Goal: Task Accomplishment & Management: Manage account settings

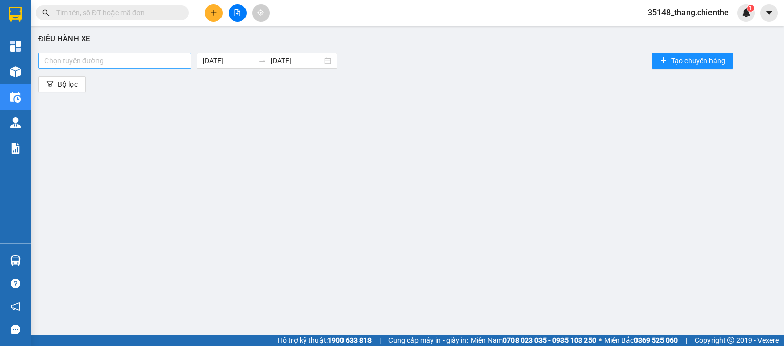
click at [144, 62] on div at bounding box center [115, 61] width 148 height 12
click at [99, 80] on div "Bắc Ninh - [GEOGRAPHIC_DATA]" at bounding box center [115, 80] width 143 height 11
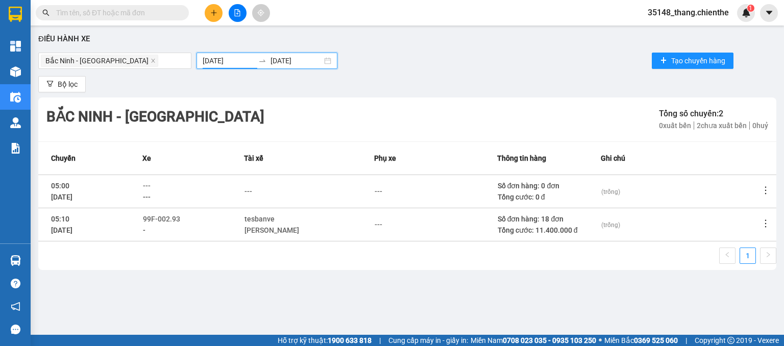
click at [209, 59] on input "[DATE]" at bounding box center [229, 60] width 52 height 11
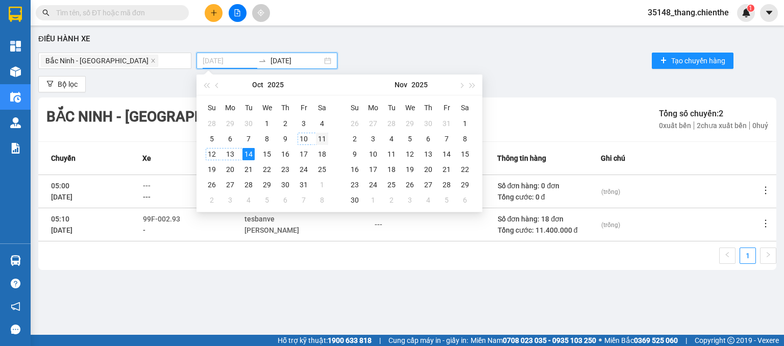
type input "[DATE]"
click at [323, 137] on div "11" at bounding box center [322, 139] width 12 height 12
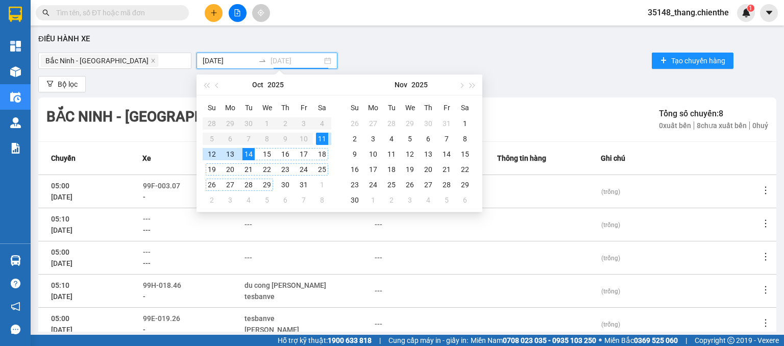
type input "[DATE]"
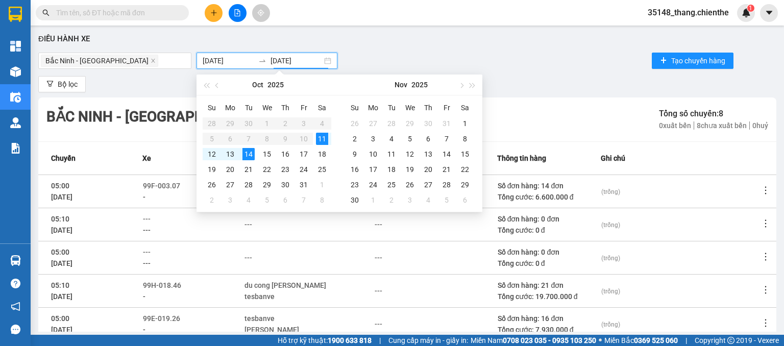
click at [600, 69] on div "[GEOGRAPHIC_DATA] - [GEOGRAPHIC_DATA] [DATE] [DATE] Tạo chuyến hàng" at bounding box center [407, 61] width 738 height 20
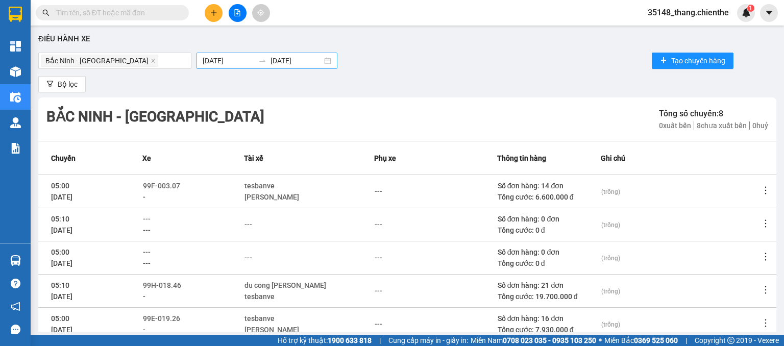
click at [212, 59] on input "[DATE]" at bounding box center [229, 60] width 52 height 11
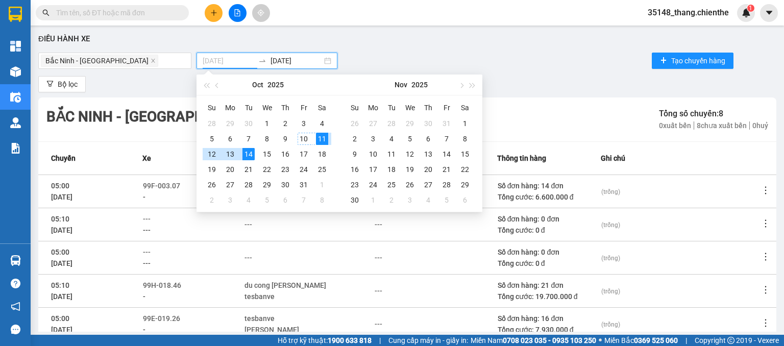
type input "[DATE]"
click at [303, 139] on div "10" at bounding box center [304, 139] width 12 height 12
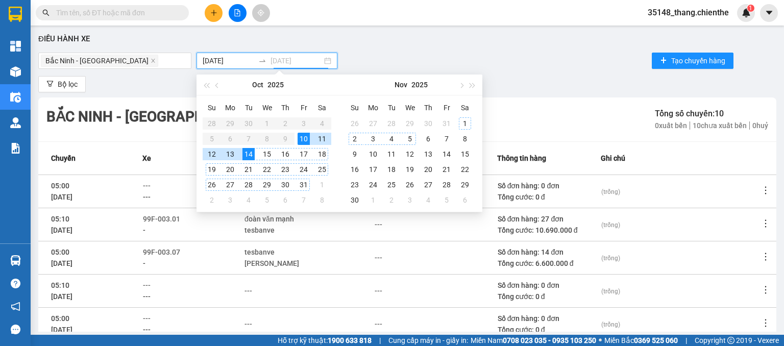
type input "[DATE]"
click at [574, 83] on div "Bộ lọc" at bounding box center [407, 84] width 738 height 16
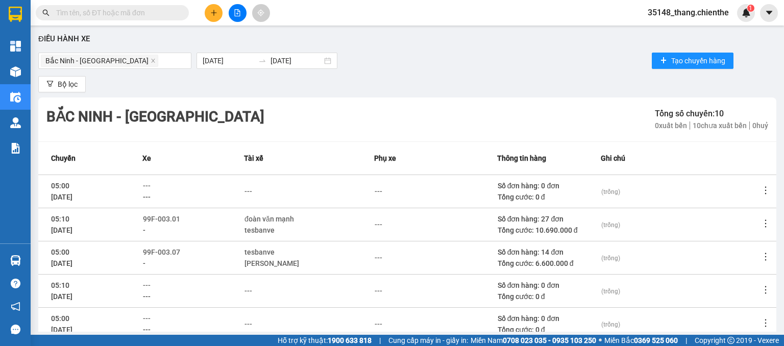
click at [761, 226] on icon "more" at bounding box center [766, 223] width 10 height 10
click at [724, 273] on li "Xem phơi" at bounding box center [722, 267] width 66 height 20
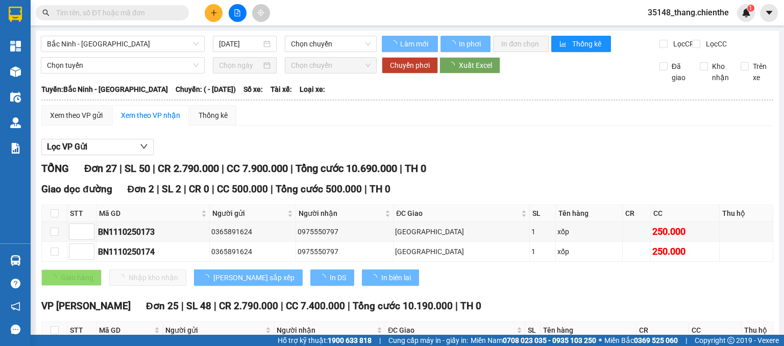
type input "[DATE]"
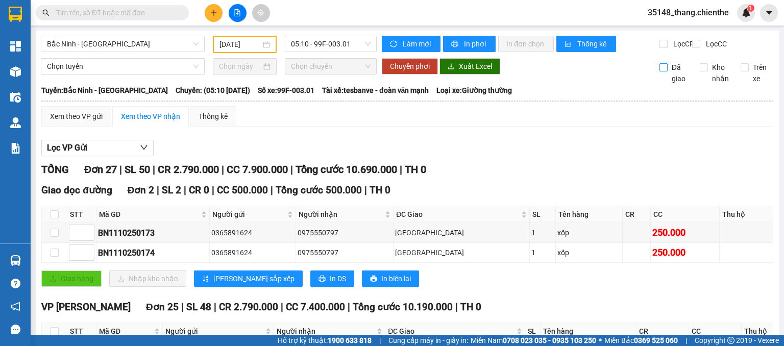
click at [659, 71] on input "Đã giao" at bounding box center [663, 67] width 8 height 8
checkbox input "true"
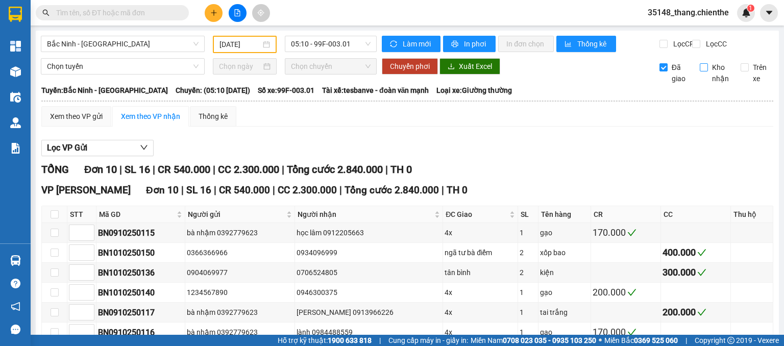
click at [708, 72] on span "Kho nhận" at bounding box center [720, 73] width 25 height 22
click at [704, 71] on input "Kho nhận" at bounding box center [704, 67] width 8 height 8
checkbox input "true"
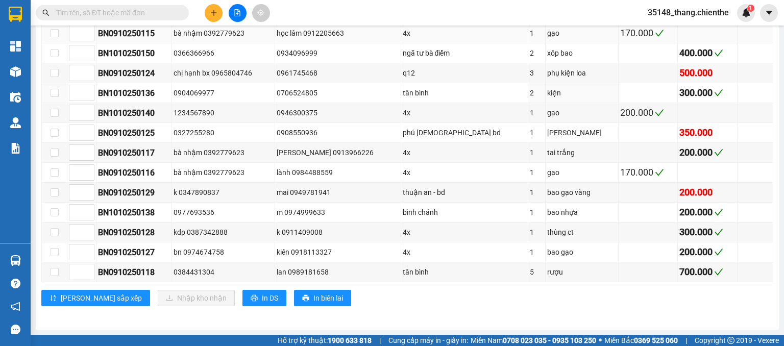
scroll to position [152, 0]
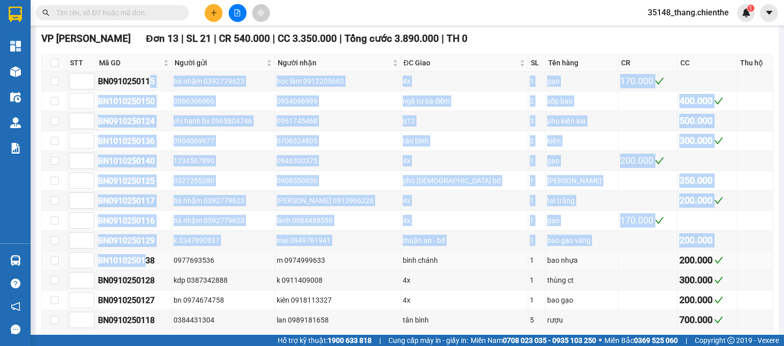
drag, startPoint x: 151, startPoint y: 86, endPoint x: 145, endPoint y: 264, distance: 177.7
click at [145, 264] on tbody "BN0910250115 bà nhậm 0392779623 học lâm 0912205663 4x 1 gạo 170.000 BN101025015…" at bounding box center [407, 200] width 731 height 259
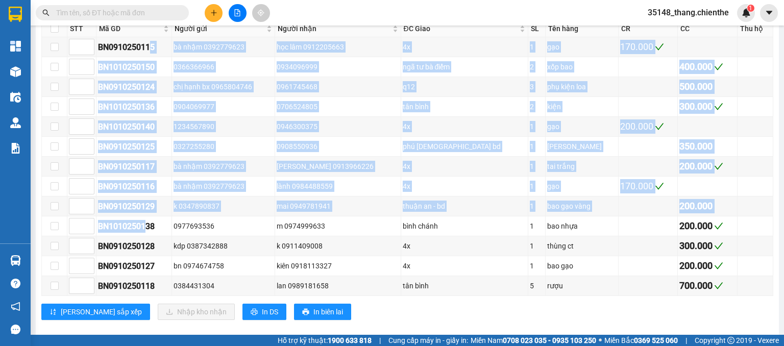
scroll to position [203, 0]
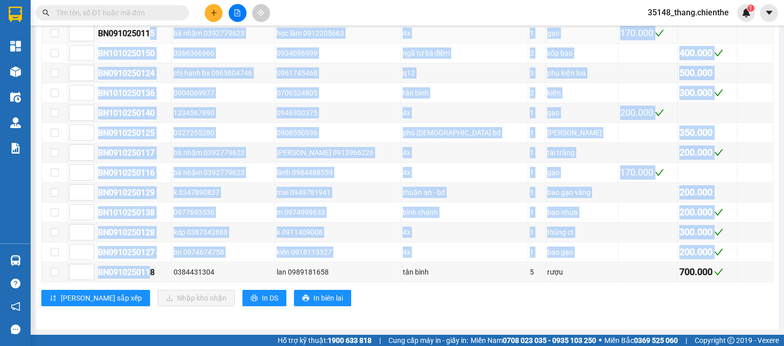
drag, startPoint x: 152, startPoint y: 276, endPoint x: 149, endPoint y: 40, distance: 236.4
click at [149, 40] on tbody "BN0910250115 bà nhậm 0392779623 học lâm 0912205663 4x 1 gạo 170.000 BN101025015…" at bounding box center [407, 152] width 731 height 259
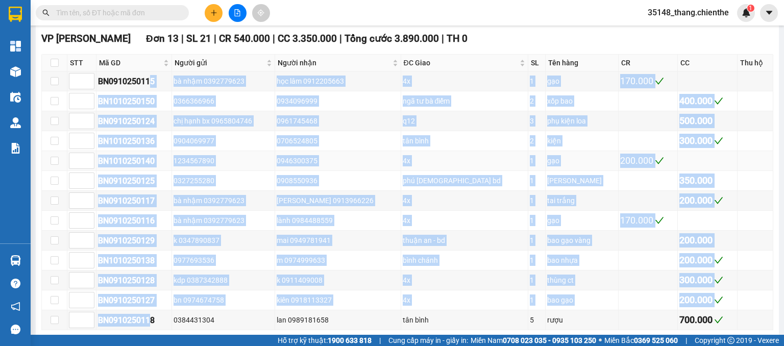
click at [389, 162] on div "0946300375" at bounding box center [338, 160] width 123 height 11
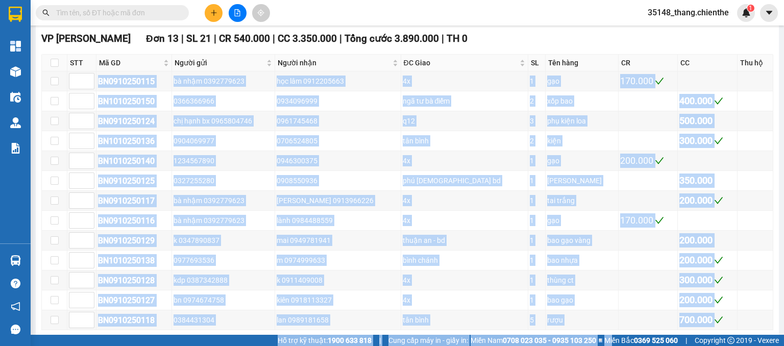
scroll to position [203, 0]
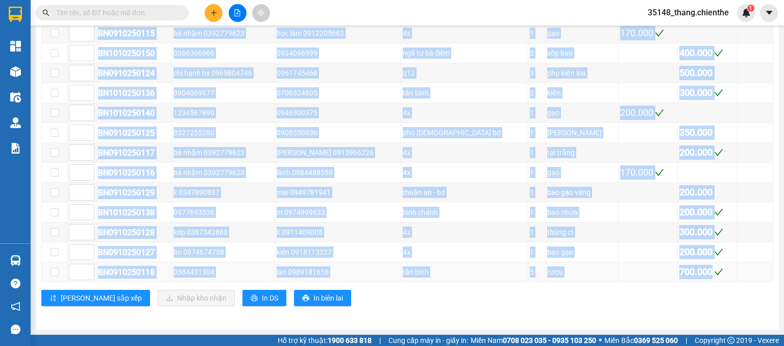
drag, startPoint x: 99, startPoint y: 82, endPoint x: 699, endPoint y: 272, distance: 629.6
click at [699, 272] on tbody "BN0910250115 bà nhậm 0392779623 học lâm 0912205663 4x 1 gạo 170.000 BN101025015…" at bounding box center [407, 152] width 731 height 259
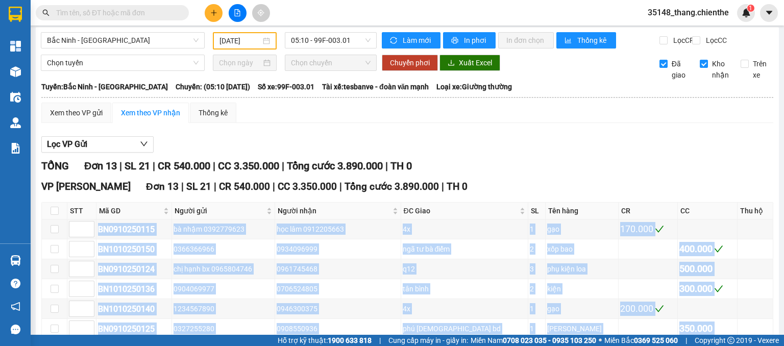
scroll to position [0, 0]
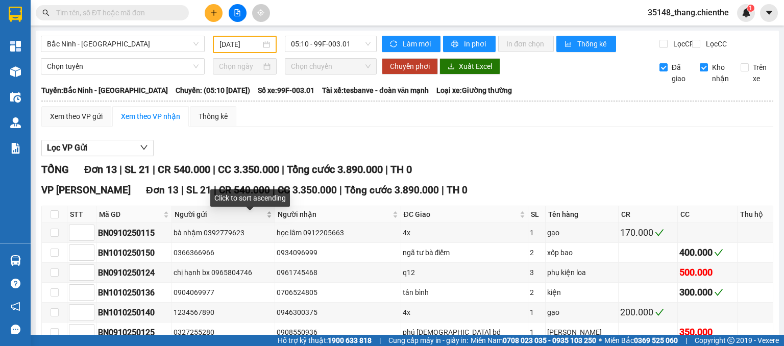
click at [279, 214] on body "Kết quả tìm kiếm ( 0 ) Bộ lọc No Data 35148_thang.chienthe 1 Tổng Quan Kho hàng…" at bounding box center [392, 173] width 784 height 346
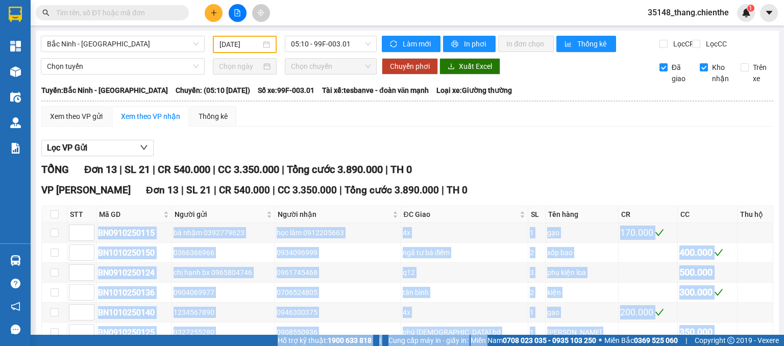
scroll to position [203, 0]
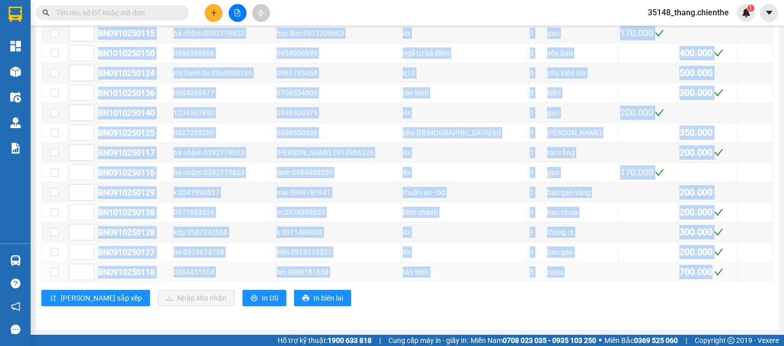
drag, startPoint x: 96, startPoint y: 237, endPoint x: 708, endPoint y: 276, distance: 613.2
click at [708, 276] on tbody "BN0910250115 bà nhậm 0392779623 học lâm 0912205663 4x 1 gạo 170.000 BN101025015…" at bounding box center [407, 152] width 731 height 259
click at [166, 269] on div "BN0910250118" at bounding box center [134, 272] width 72 height 13
click at [165, 268] on div "BN0910250118" at bounding box center [134, 272] width 72 height 13
click at [145, 270] on div "BN0910250118" at bounding box center [134, 272] width 72 height 13
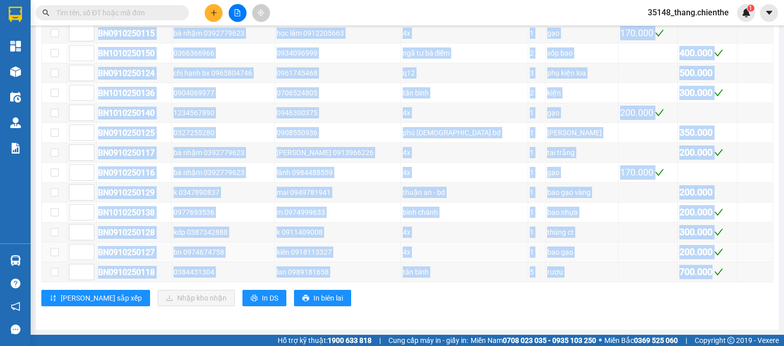
click at [143, 251] on div "BN0910250127" at bounding box center [134, 252] width 72 height 13
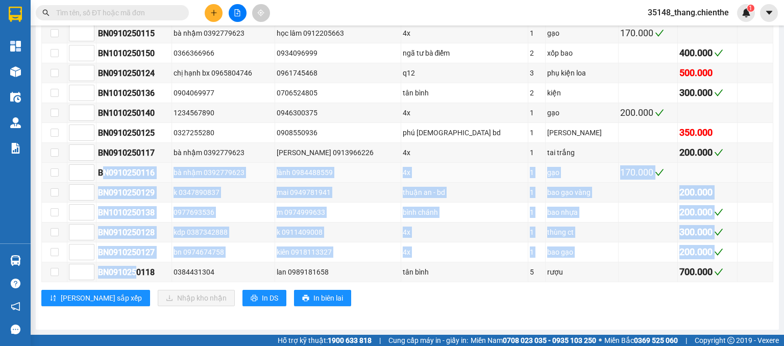
drag, startPoint x: 138, startPoint y: 275, endPoint x: 103, endPoint y: 172, distance: 109.1
click at [103, 172] on tbody "BN0910250115 bà nhậm 0392779623 học lâm 0912205663 4x 1 gạo 170.000 BN101025015…" at bounding box center [407, 152] width 731 height 259
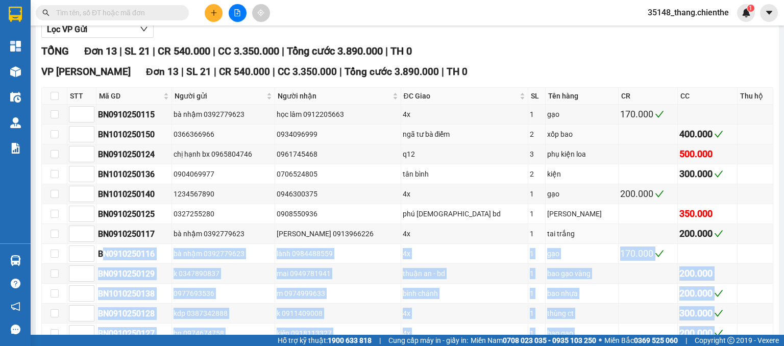
scroll to position [101, 0]
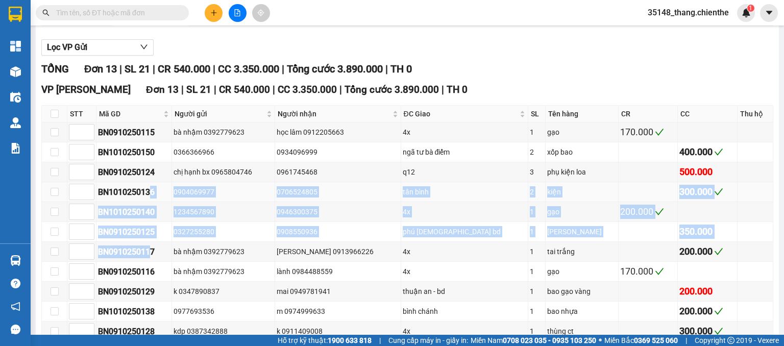
drag, startPoint x: 152, startPoint y: 254, endPoint x: 153, endPoint y: 199, distance: 54.6
click at [153, 199] on tbody "BN0910250115 bà nhậm 0392779623 học lâm 0912205663 4x 1 gạo 170.000 BN101025015…" at bounding box center [407, 252] width 731 height 259
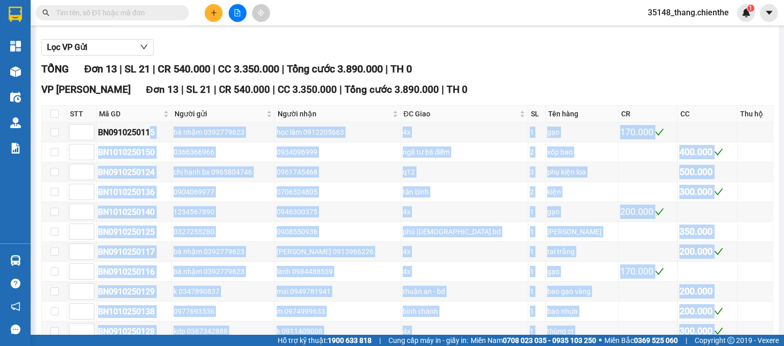
scroll to position [203, 0]
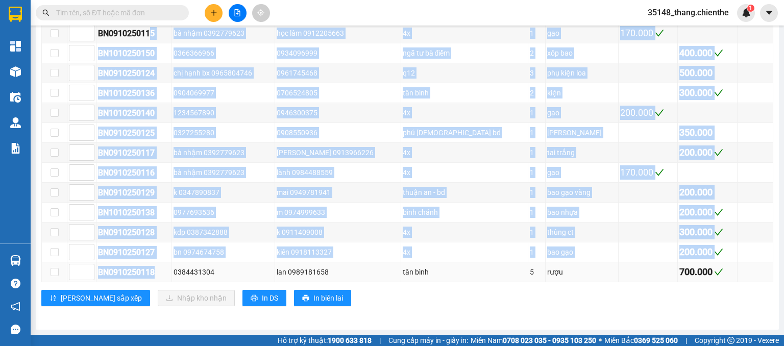
drag, startPoint x: 153, startPoint y: 135, endPoint x: 160, endPoint y: 270, distance: 135.0
click at [161, 270] on tbody "BN0910250115 bà nhậm 0392779623 học lâm 0912205663 4x 1 gạo 170.000 BN101025015…" at bounding box center [407, 152] width 731 height 259
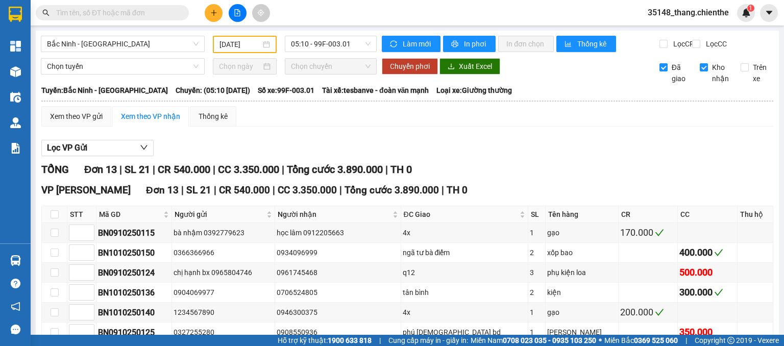
click at [227, 140] on div "Xem theo VP gửi Xem theo VP nhận Thống kê Lọc VP Gửi TỔNG Đơn 13 | SL 21 | CR …" at bounding box center [407, 312] width 732 height 412
click at [749, 73] on span "Trên xe" at bounding box center [761, 73] width 25 height 22
click at [742, 71] on input "Trên xe" at bounding box center [745, 67] width 8 height 8
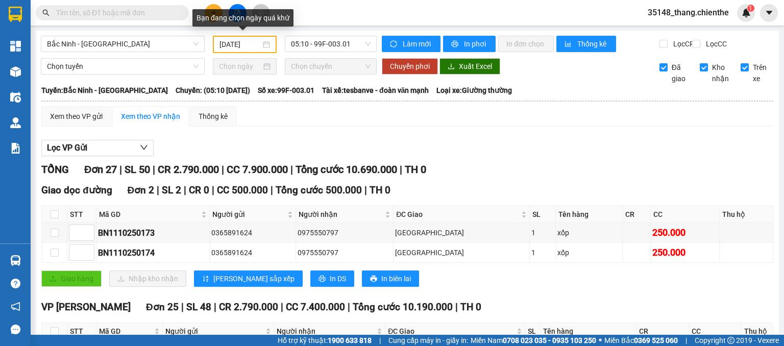
click at [226, 43] on input "[DATE]" at bounding box center [239, 44] width 41 height 11
click at [741, 70] on label "Trên xe" at bounding box center [757, 73] width 33 height 22
click at [741, 70] on input "Trên xe" at bounding box center [745, 67] width 8 height 8
checkbox input "false"
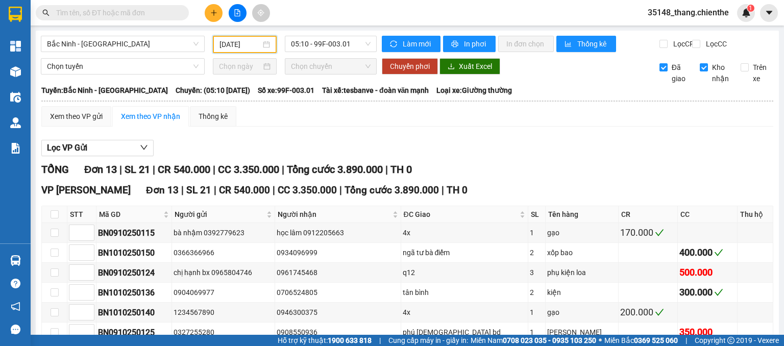
click at [224, 42] on input "[DATE]" at bounding box center [239, 44] width 41 height 11
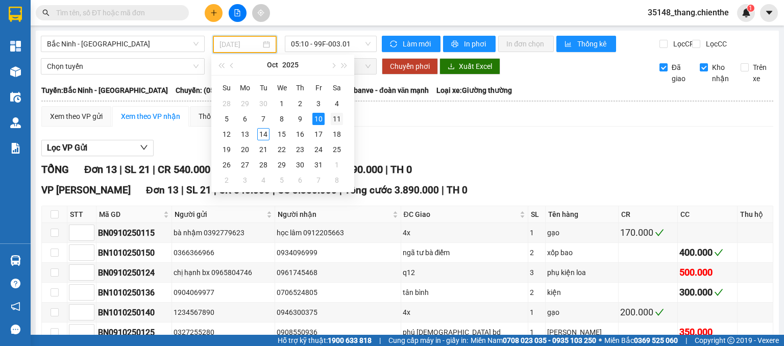
click at [337, 117] on div "11" at bounding box center [337, 119] width 12 height 12
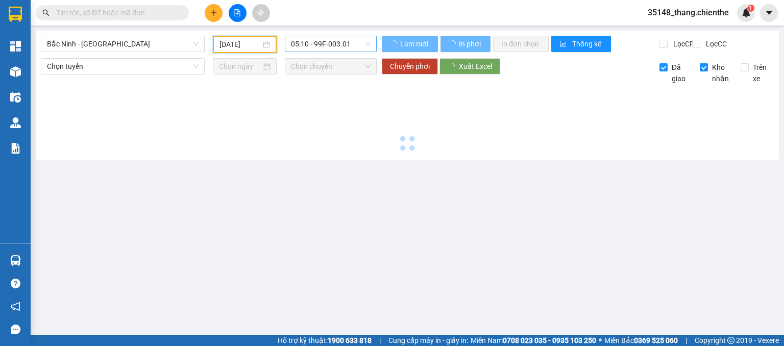
type input "[DATE]"
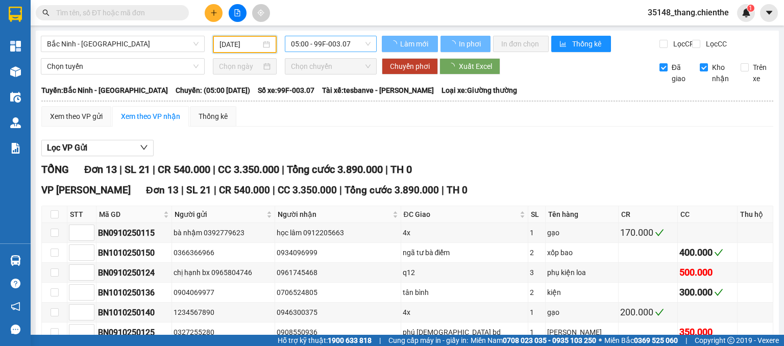
click at [349, 41] on span "05:00 - 99F-003.07" at bounding box center [331, 43] width 80 height 15
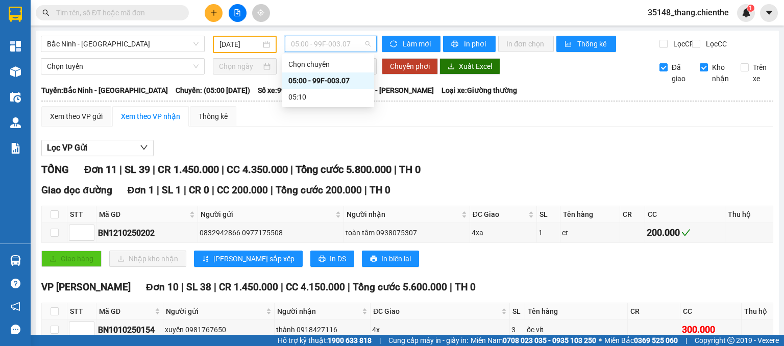
click at [690, 123] on div "Xem theo VP gửi Xem theo VP nhận Thống kê" at bounding box center [407, 116] width 732 height 20
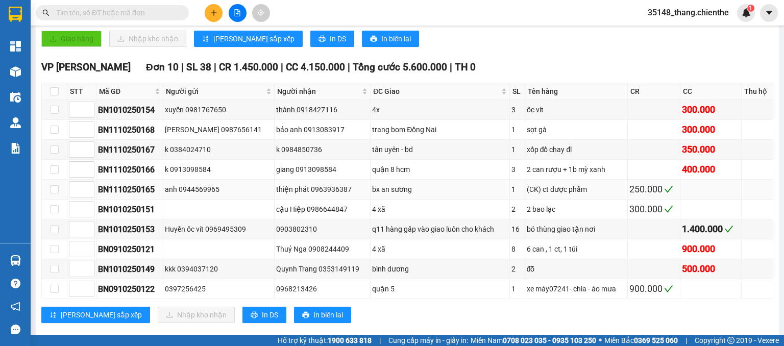
scroll to position [240, 0]
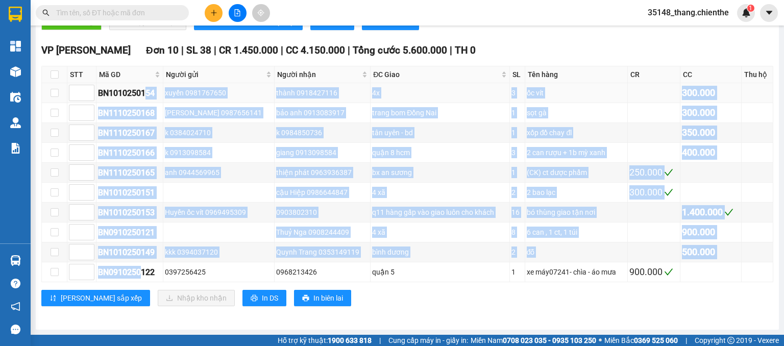
drag, startPoint x: 142, startPoint y: 276, endPoint x: 145, endPoint y: 102, distance: 173.6
click at [145, 102] on tbody "BN1010250154 xuyến 0981767650 thành 0918427116 4x 3 ốc vít 300.000 BN1110250168…" at bounding box center [407, 182] width 731 height 199
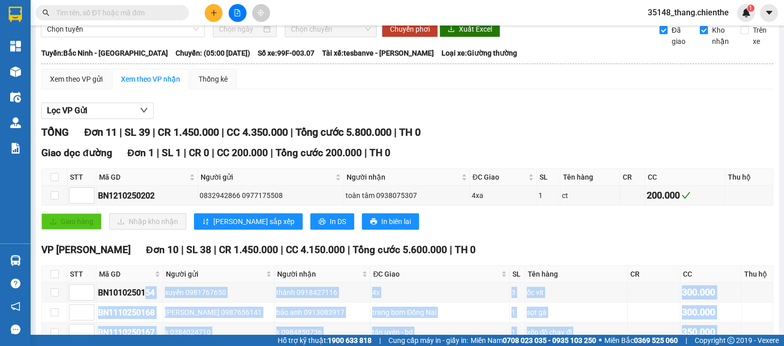
scroll to position [0, 0]
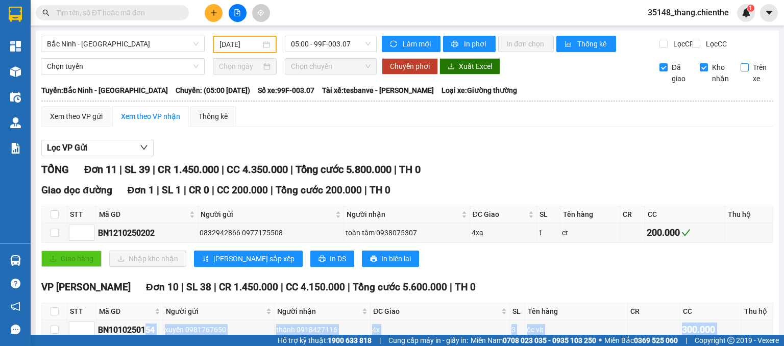
click at [741, 71] on input "Trên xe" at bounding box center [745, 67] width 8 height 8
checkbox input "true"
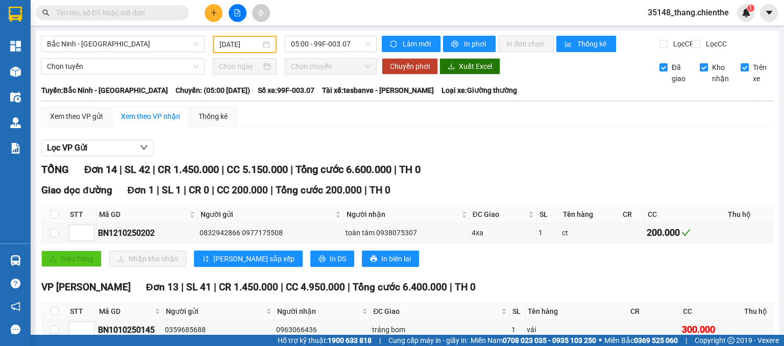
click at [358, 150] on div "Lọc VP Gửi" at bounding box center [407, 148] width 732 height 17
click at [221, 45] on input "[DATE]" at bounding box center [239, 44] width 41 height 11
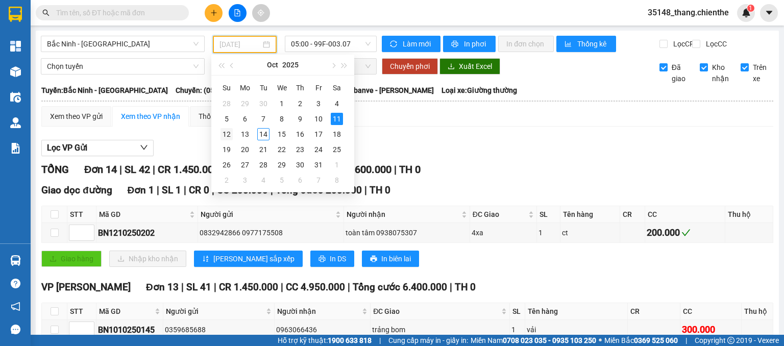
click at [230, 133] on div "12" at bounding box center [227, 134] width 12 height 12
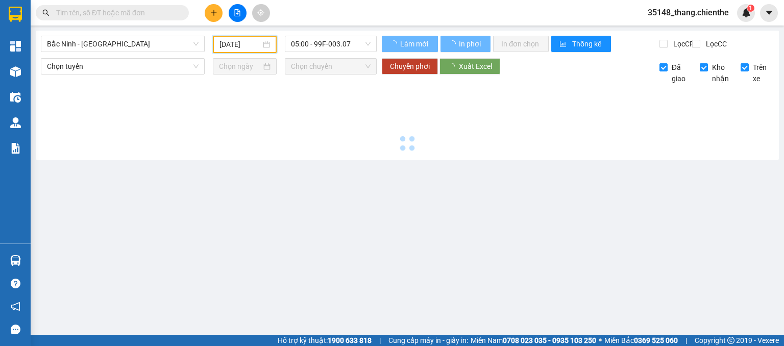
type input "[DATE]"
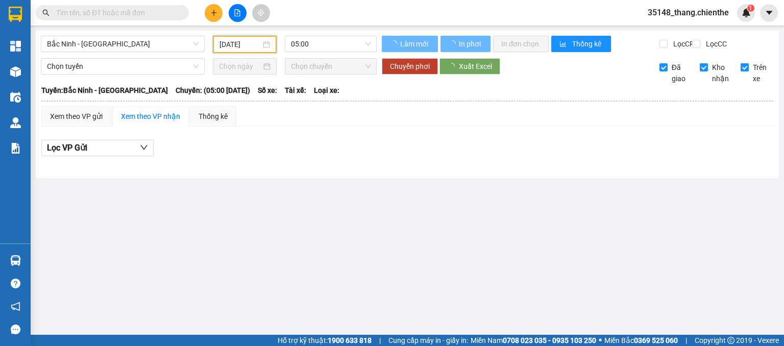
click at [746, 71] on input "Trên xe" at bounding box center [745, 67] width 8 height 8
checkbox input "false"
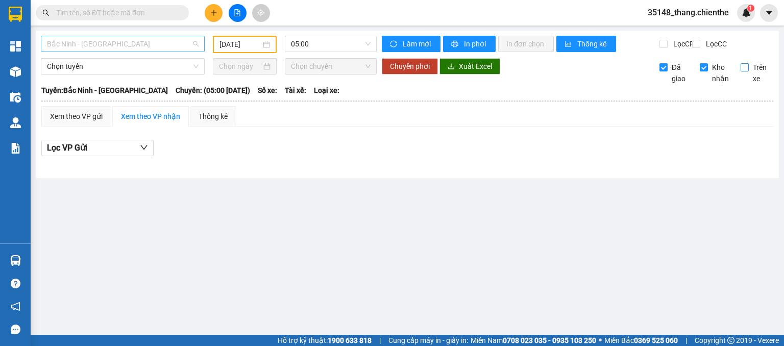
click at [147, 47] on span "Bắc Ninh - [GEOGRAPHIC_DATA]" at bounding box center [123, 43] width 152 height 15
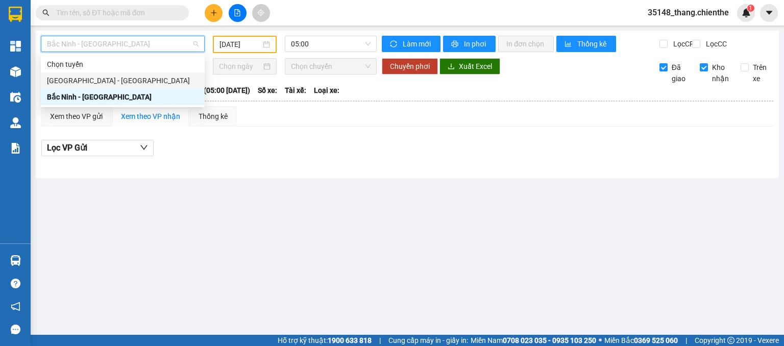
click at [103, 81] on div "[GEOGRAPHIC_DATA] - [GEOGRAPHIC_DATA]" at bounding box center [123, 80] width 152 height 11
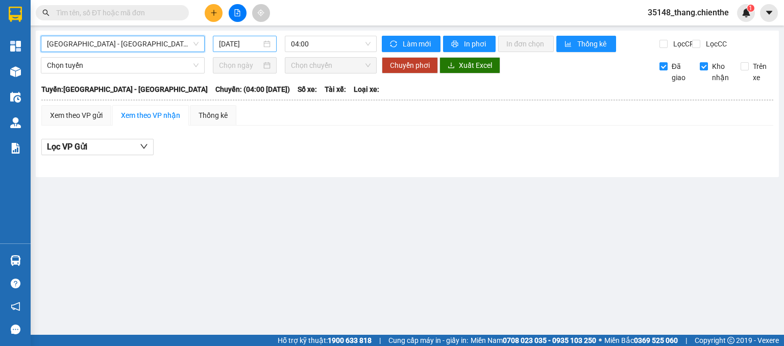
click at [226, 44] on input "[DATE]" at bounding box center [240, 43] width 42 height 11
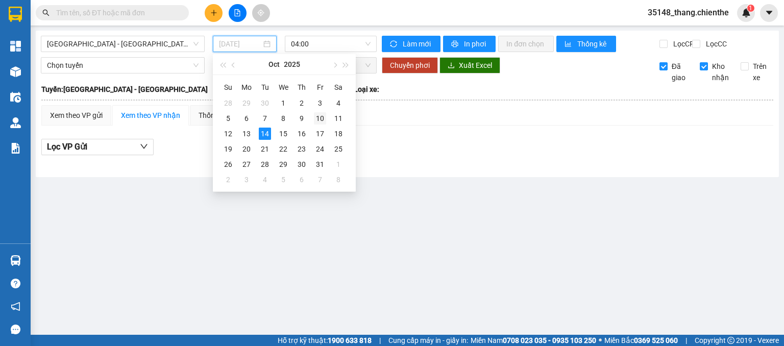
click at [317, 119] on div "10" at bounding box center [320, 118] width 12 height 12
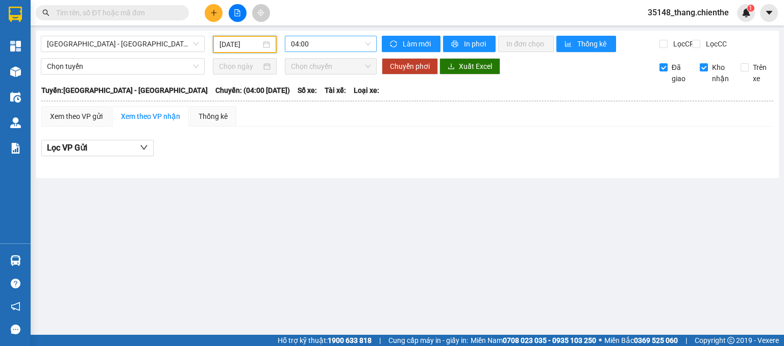
click at [341, 43] on span "04:00" at bounding box center [331, 43] width 80 height 15
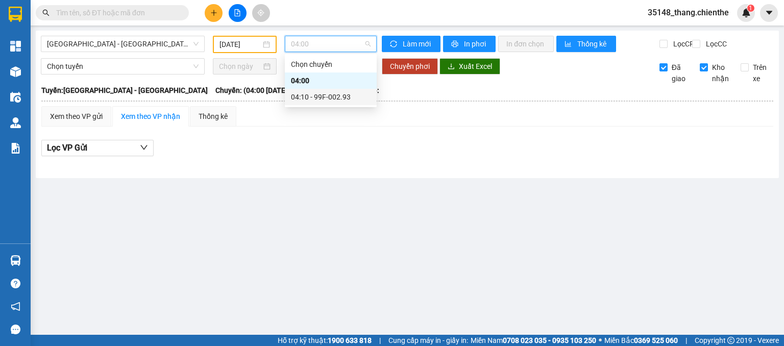
drag, startPoint x: 349, startPoint y: 98, endPoint x: 486, endPoint y: 90, distance: 137.0
click at [350, 96] on div "04:10 - 99F-002.93" at bounding box center [331, 96] width 80 height 11
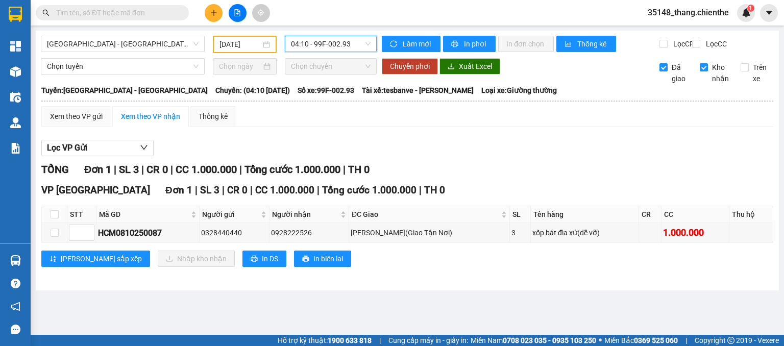
click at [223, 43] on input "[DATE]" at bounding box center [239, 44] width 41 height 11
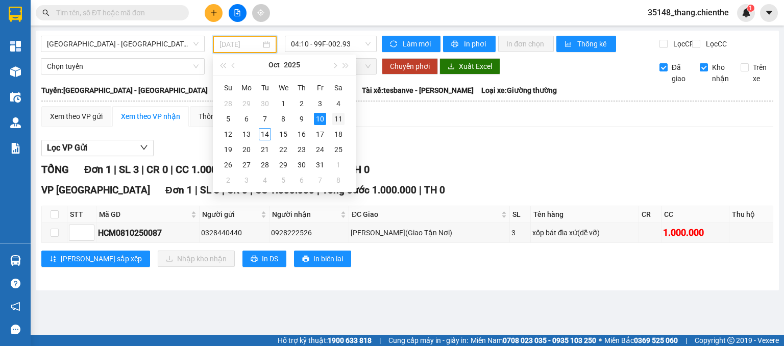
click at [334, 118] on div "11" at bounding box center [338, 119] width 12 height 12
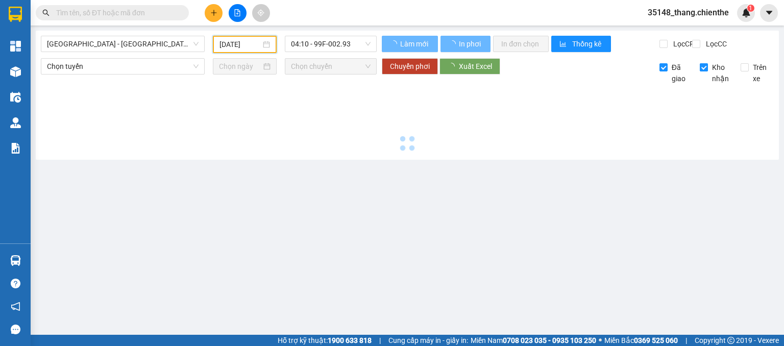
type input "[DATE]"
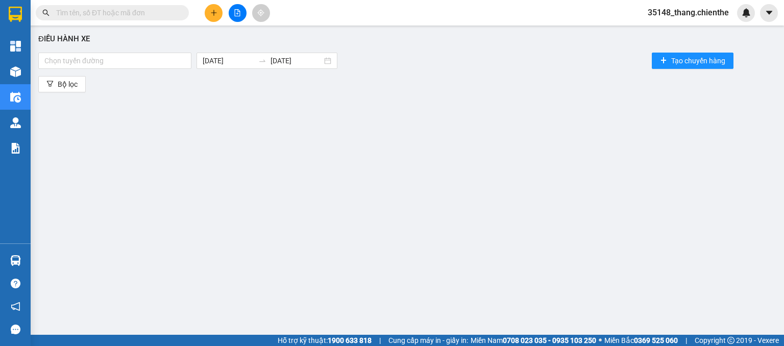
click at [119, 14] on input "text" at bounding box center [116, 12] width 120 height 11
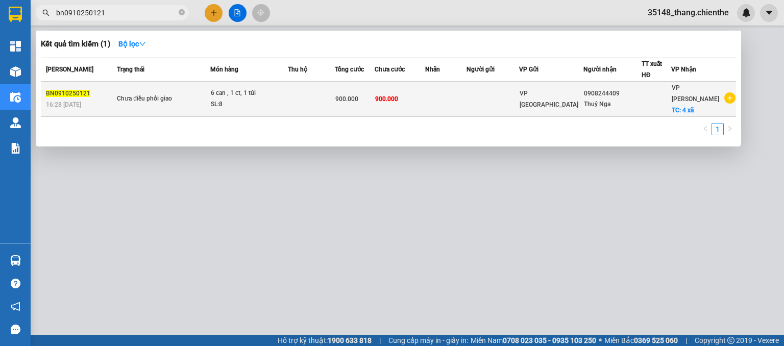
type input "bn0910250121"
click at [194, 93] on span "Chưa điều phối giao" at bounding box center [163, 98] width 93 height 11
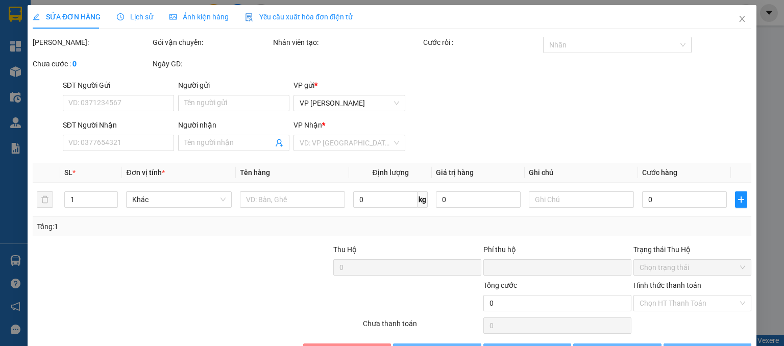
type input "0908244409"
type input "Thuỷ Nga"
type input "0"
type input "900.000"
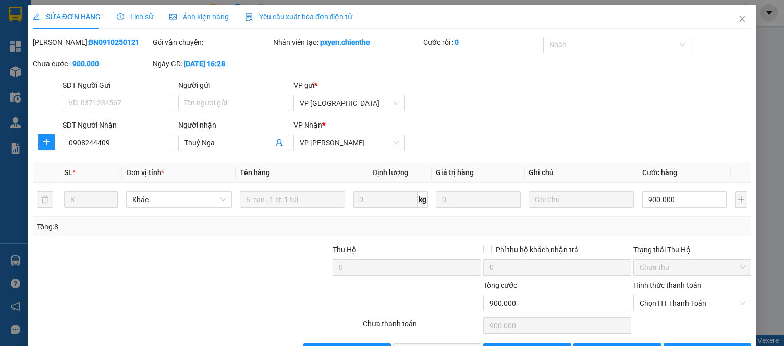
click at [137, 17] on span "Lịch sử" at bounding box center [135, 17] width 36 height 8
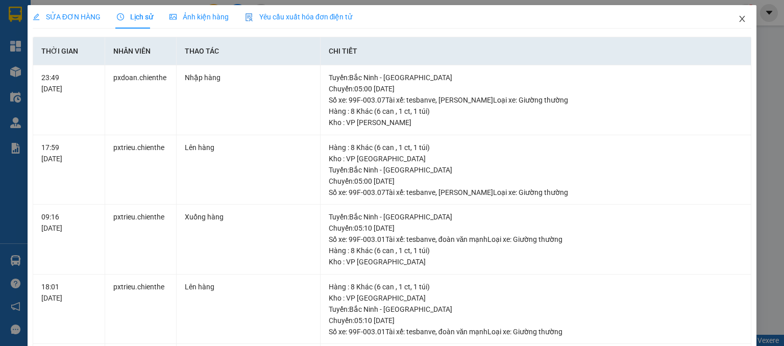
click at [740, 19] on icon "close" at bounding box center [743, 19] width 6 height 6
